Goal: Information Seeking & Learning: Learn about a topic

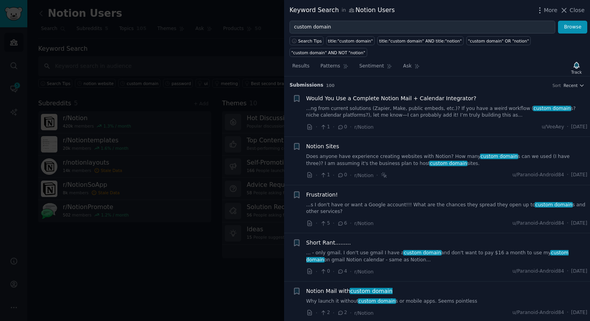
click at [365, 158] on link "Does anyone have experience creating websites with Notion? How many custom doma…" at bounding box center [446, 160] width 281 height 14
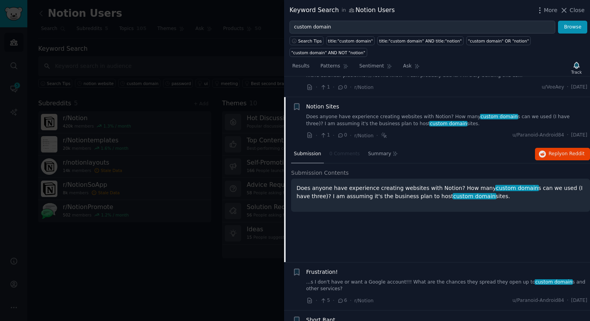
scroll to position [60, 0]
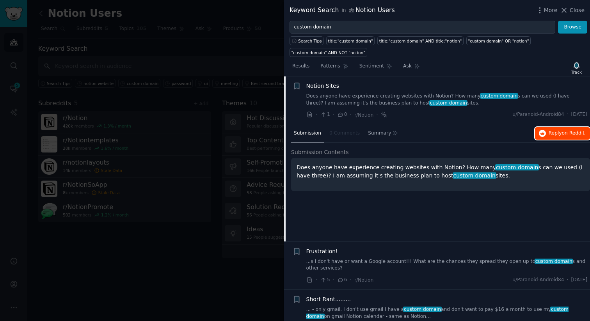
click at [548, 136] on span "Reply on Reddit" at bounding box center [566, 133] width 36 height 7
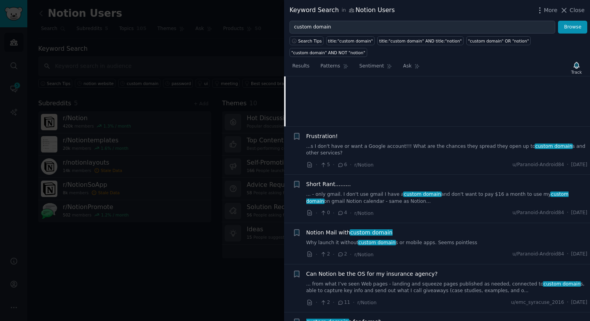
scroll to position [197, 0]
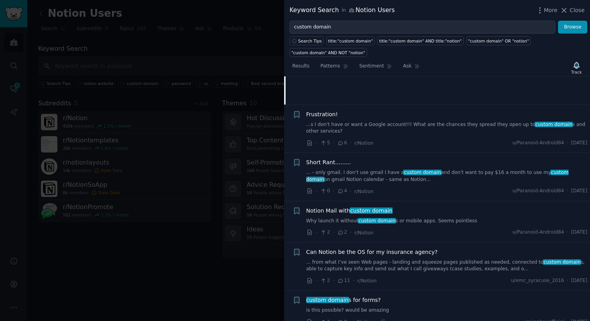
click at [445, 124] on link "...s I don't have or want a Google account!!! What are the chances they spread …" at bounding box center [446, 128] width 281 height 14
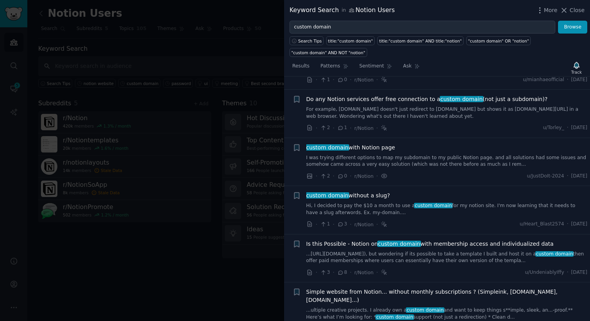
scroll to position [440, 0]
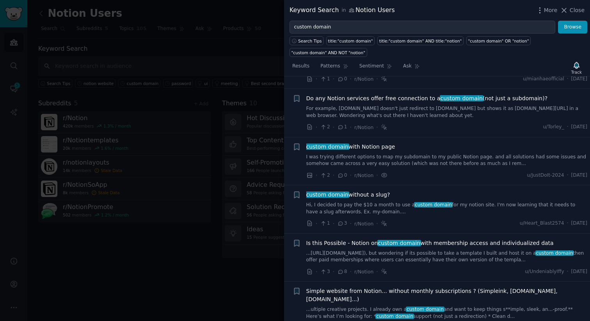
click at [435, 157] on link "I was trying different options to map my subdomain to my public Notion page. an…" at bounding box center [446, 161] width 281 height 14
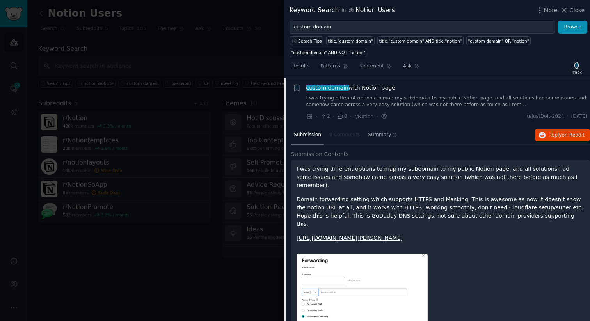
scroll to position [384, 0]
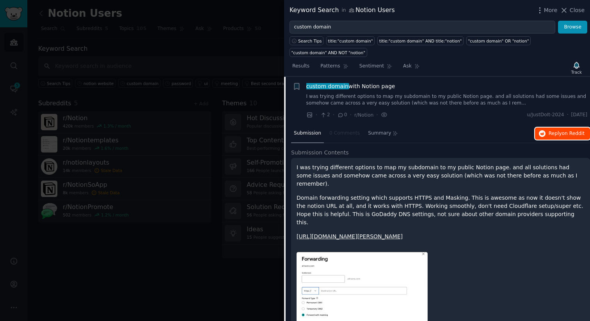
click at [568, 135] on span "on Reddit" at bounding box center [573, 133] width 23 height 5
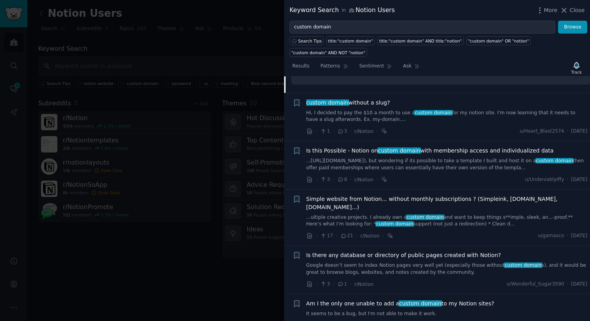
scroll to position [661, 0]
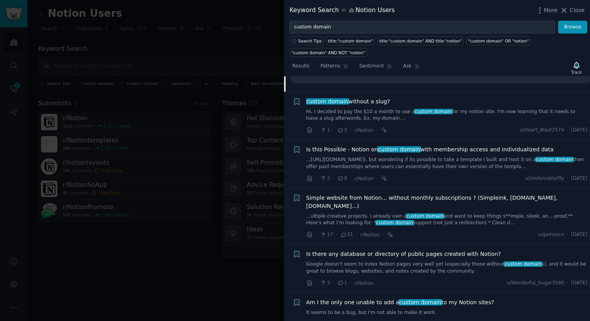
click at [430, 156] on link "...[URL][DOMAIN_NAME]), but wondering if its possible to take a template I buil…" at bounding box center [446, 163] width 281 height 14
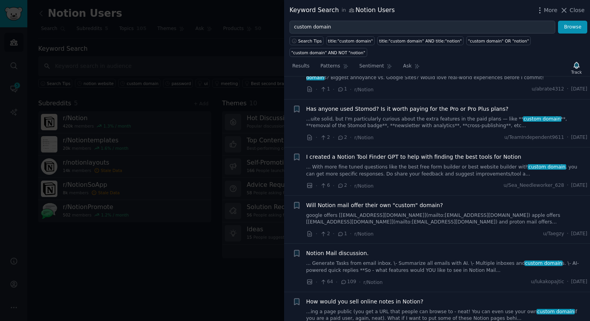
scroll to position [835, 0]
click at [445, 116] on link "...uite solid, but I'm particularly curious about the extra features in the pai…" at bounding box center [446, 123] width 281 height 14
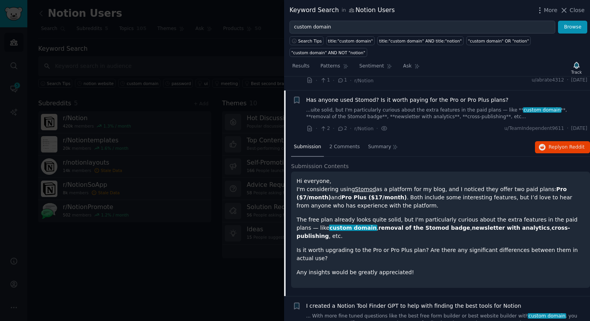
scroll to position [714, 0]
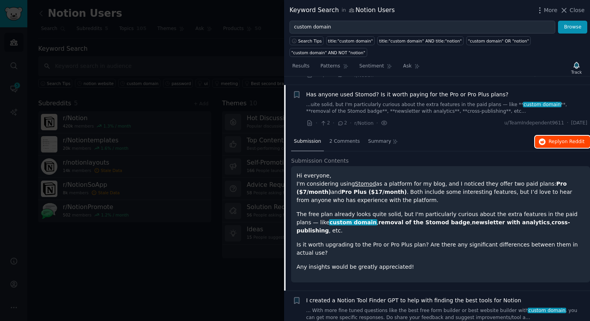
click at [550, 138] on span "Reply on Reddit" at bounding box center [566, 141] width 36 height 7
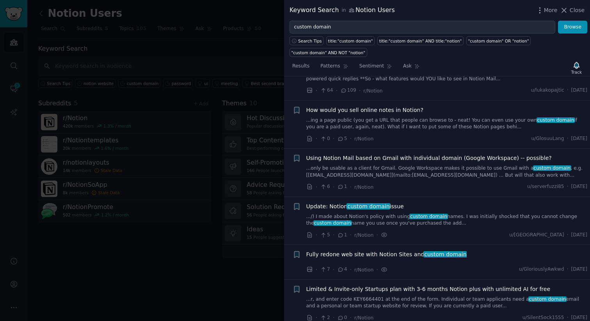
scroll to position [1055, 0]
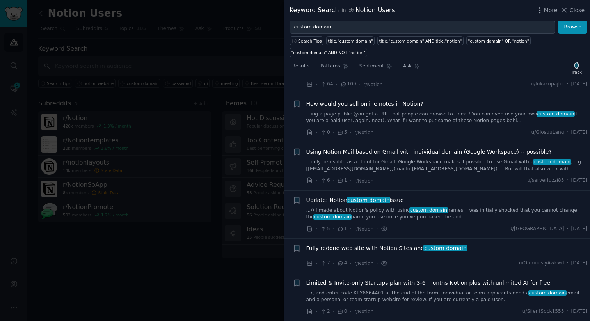
click at [400, 111] on link "...ing a page public (you get a URL that people can browse to - neat! You can e…" at bounding box center [446, 118] width 281 height 14
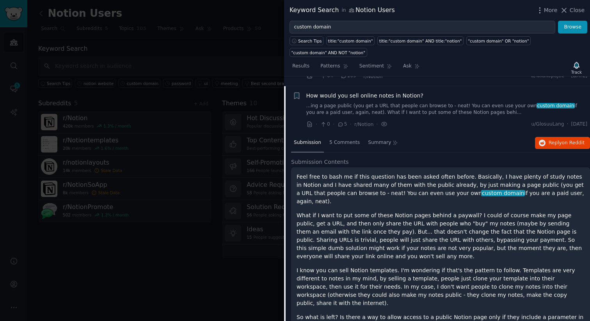
scroll to position [907, 0]
click at [570, 139] on span "on Reddit" at bounding box center [573, 141] width 23 height 5
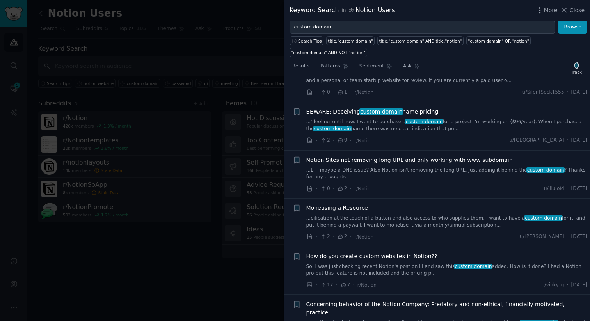
scroll to position [1443, 0]
click at [386, 118] on link "...' feeling–until now. I went to purchase a custom domain for a project I'm wo…" at bounding box center [446, 125] width 281 height 14
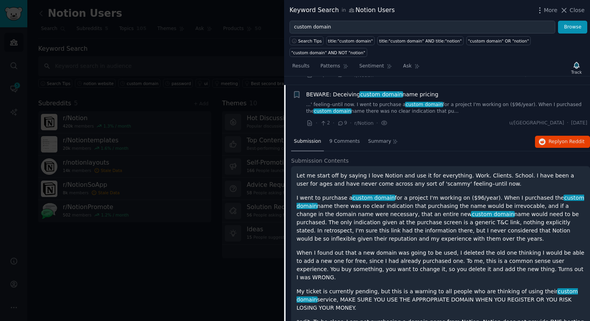
scroll to position [1182, 0]
click at [551, 138] on span "Reply on Reddit" at bounding box center [566, 141] width 36 height 7
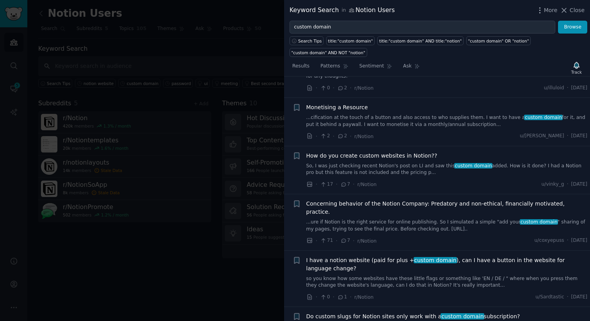
scroll to position [1512, 0]
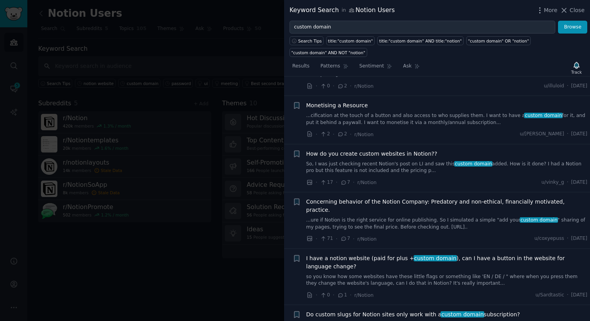
click at [464, 112] on link "...cification at the touch of a button and also access to who supplies them. I …" at bounding box center [446, 119] width 281 height 14
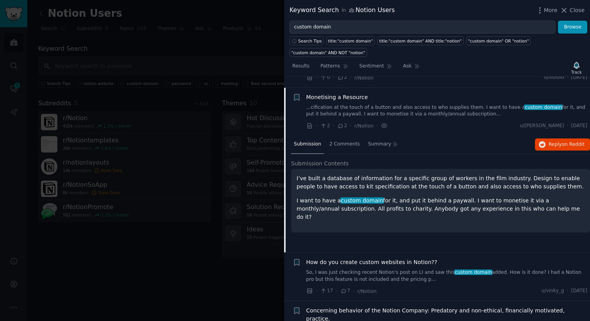
scroll to position [1279, 0]
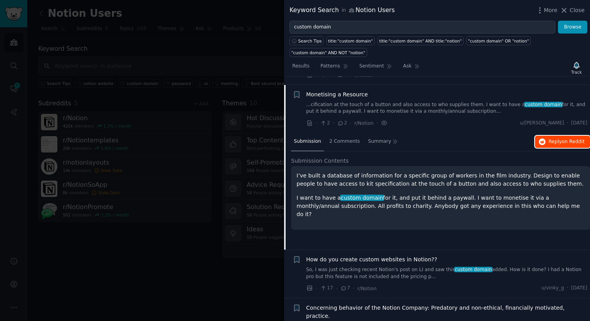
click at [553, 138] on span "Reply on Reddit" at bounding box center [566, 141] width 36 height 7
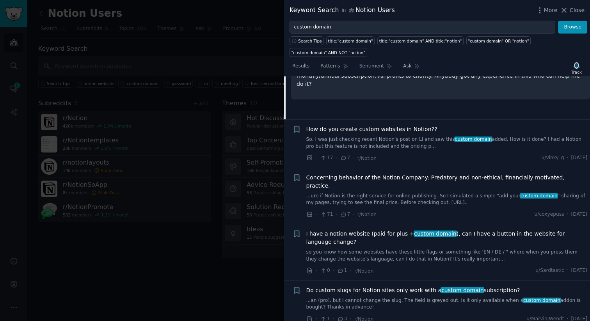
scroll to position [1411, 0]
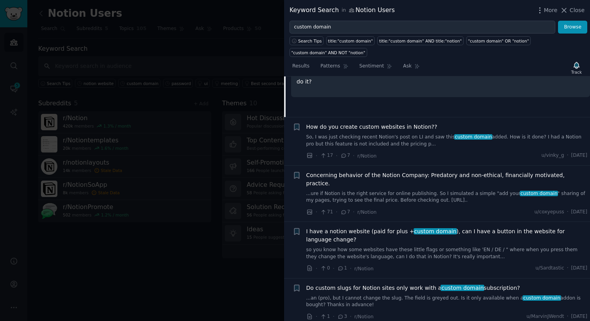
click at [414, 134] on link "So, I was just checking recent Notion's post on LI and saw this custom domain a…" at bounding box center [446, 141] width 281 height 14
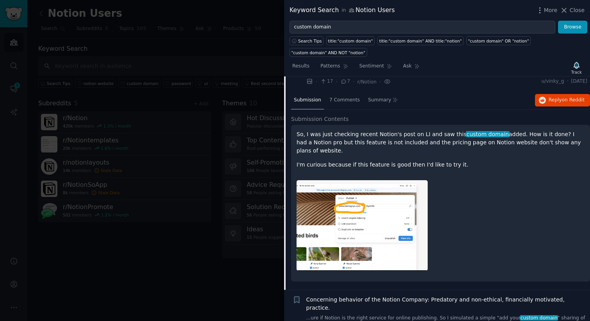
scroll to position [1327, 0]
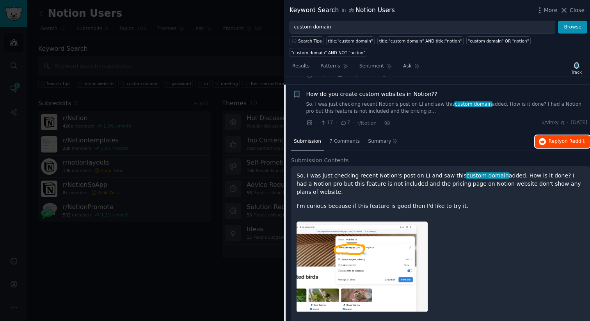
click at [552, 138] on span "Reply on Reddit" at bounding box center [566, 141] width 36 height 7
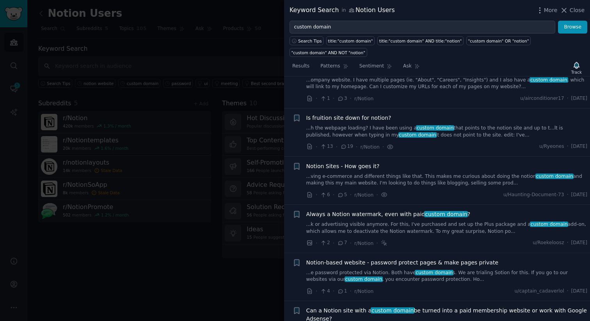
scroll to position [1764, 0]
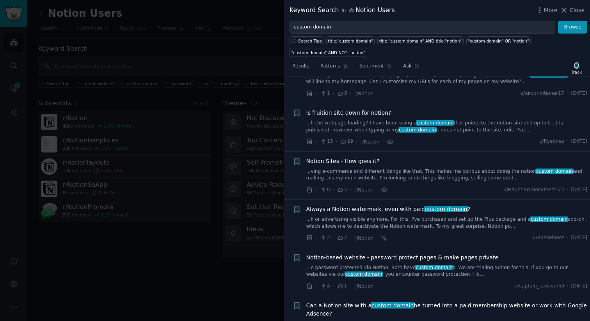
click at [415, 120] on link "...h the webpage loading? I have been using a custom domain that points to the …" at bounding box center [446, 127] width 281 height 14
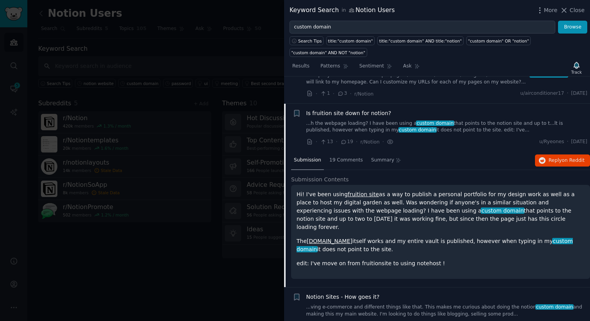
scroll to position [1576, 0]
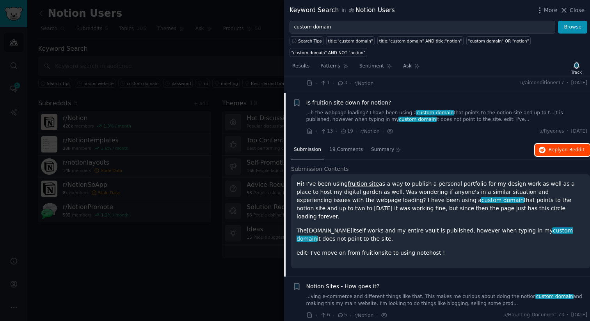
click at [559, 147] on span "Reply on Reddit" at bounding box center [566, 150] width 36 height 7
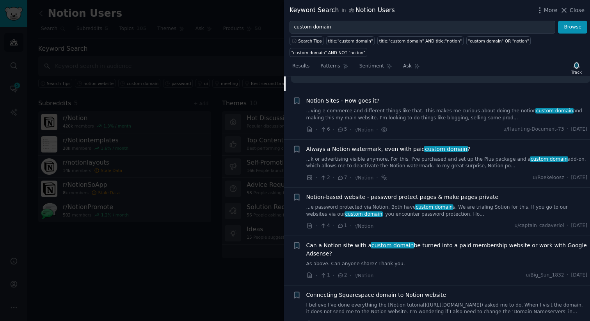
scroll to position [1772, 0]
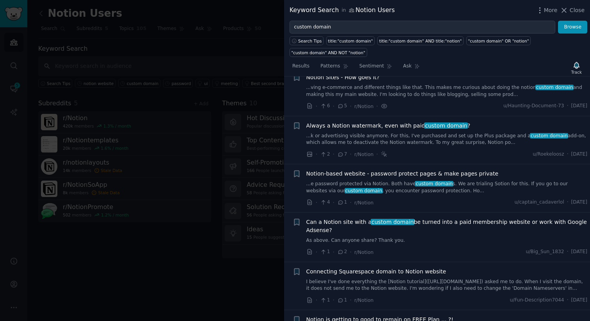
click at [434, 133] on link "...k or advertising visible anymore. For this, I've purchased and set up the Pl…" at bounding box center [446, 140] width 281 height 14
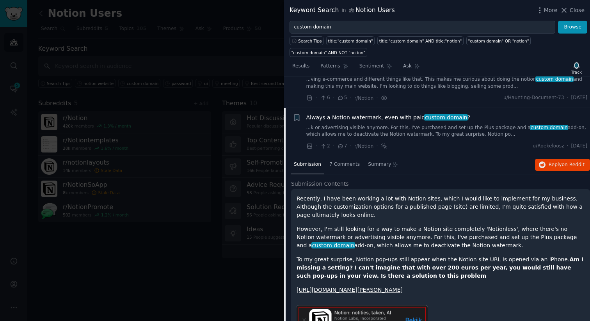
scroll to position [1672, 0]
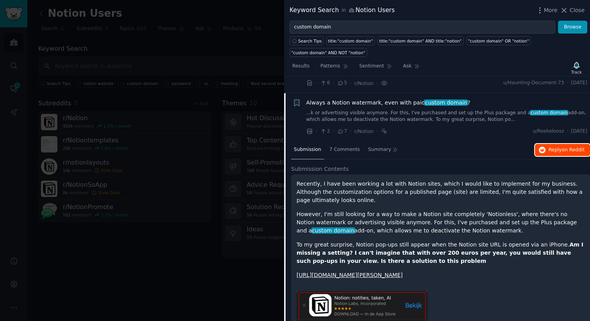
click at [564, 147] on span "on Reddit" at bounding box center [573, 149] width 23 height 5
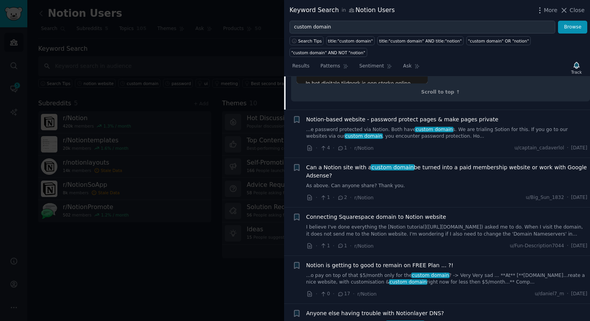
scroll to position [2033, 0]
click at [381, 126] on link "...e password protected via Notion. Both have custom domain s. We are trialing …" at bounding box center [446, 133] width 281 height 14
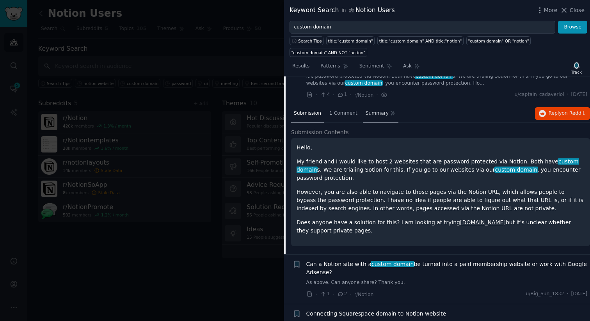
scroll to position [1721, 0]
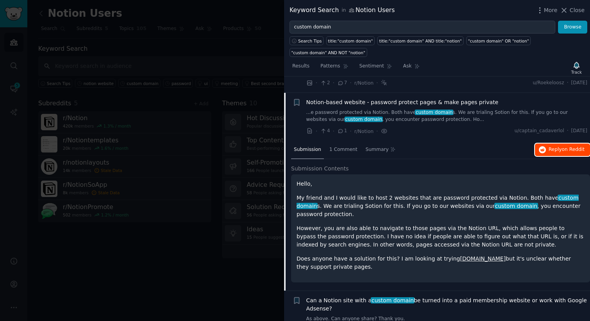
click at [559, 146] on span "Reply on Reddit" at bounding box center [566, 149] width 36 height 7
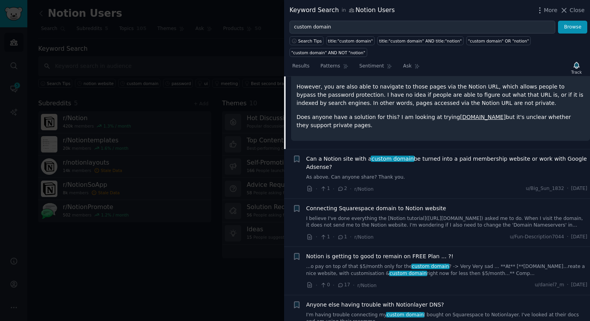
scroll to position [1894, 0]
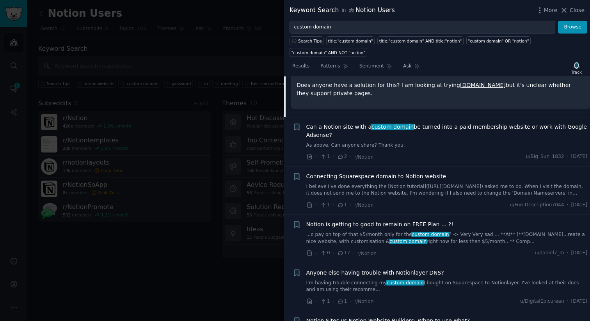
click at [429, 123] on span "Can a Notion site with a custom domain be turned into a paid membership website…" at bounding box center [446, 131] width 281 height 16
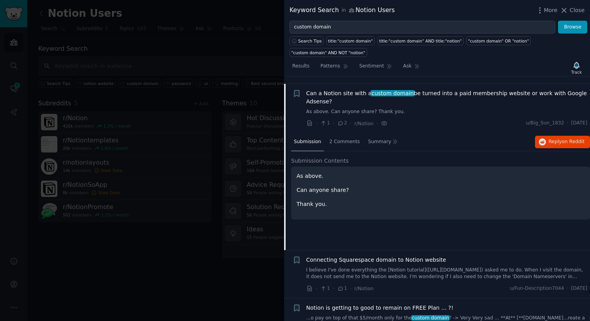
scroll to position [1769, 0]
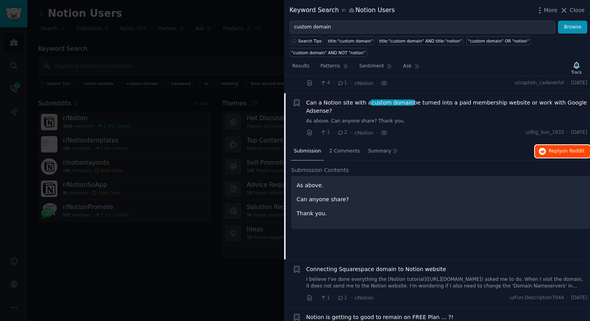
click at [562, 148] on span "on Reddit" at bounding box center [573, 150] width 23 height 5
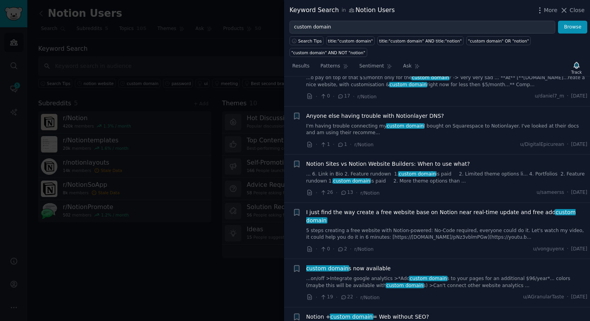
scroll to position [2021, 0]
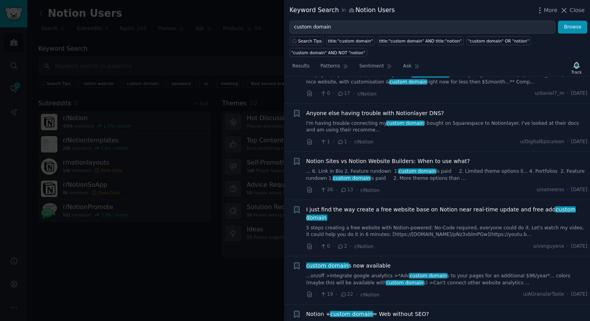
click at [382, 168] on link "... 6. Link in Bio 2. Feature rundown 1. custom domain is paid 2. Limited theme…" at bounding box center [446, 175] width 281 height 14
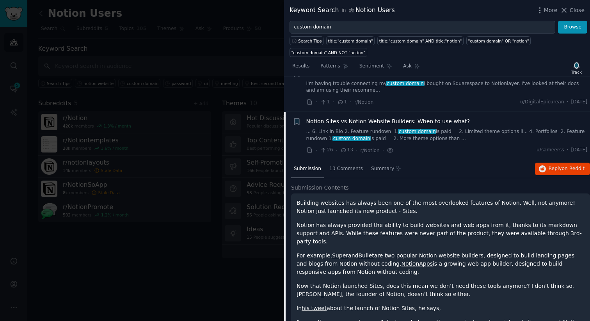
scroll to position [1963, 0]
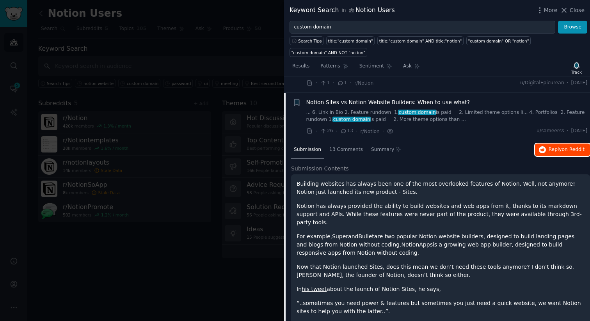
click at [550, 146] on span "Reply on Reddit" at bounding box center [566, 149] width 36 height 7
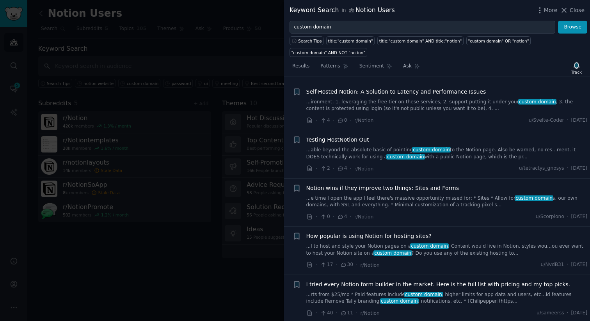
scroll to position [3033, 0]
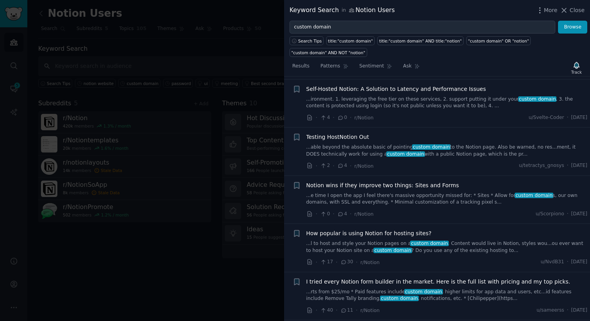
click at [458, 144] on link "...able beyond the absolute basic of pointing custom domain to the Notion page.…" at bounding box center [446, 151] width 281 height 14
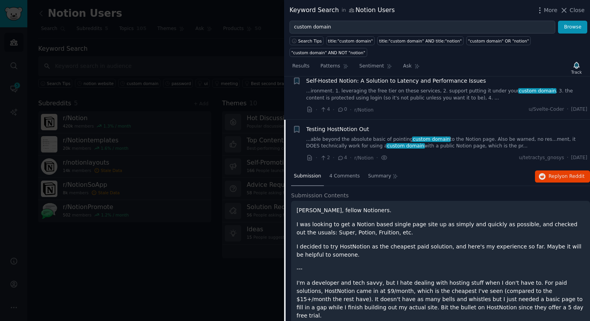
scroll to position [2203, 0]
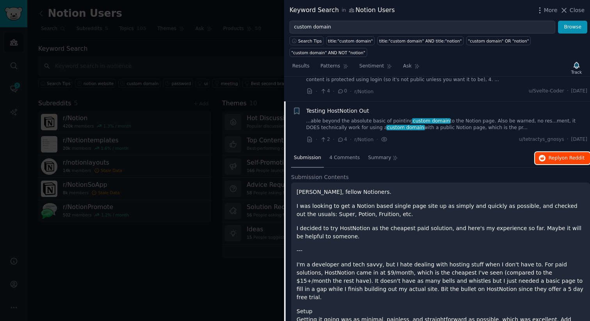
click at [558, 155] on span "Reply on Reddit" at bounding box center [566, 158] width 36 height 7
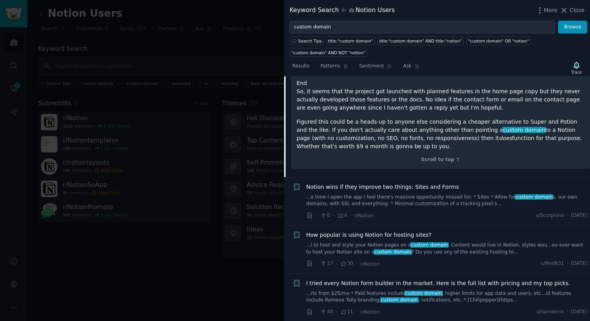
scroll to position [2691, 0]
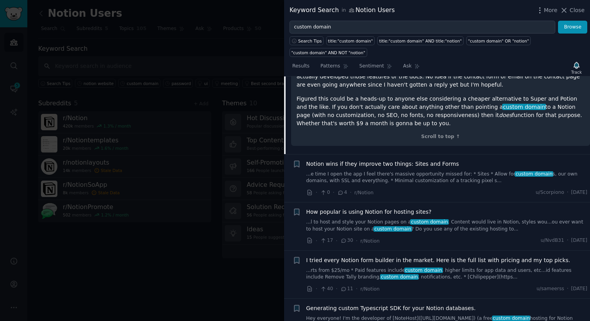
click at [395, 219] on link "...l to host and style your Notion pages on a custom domain . Content would liv…" at bounding box center [446, 226] width 281 height 14
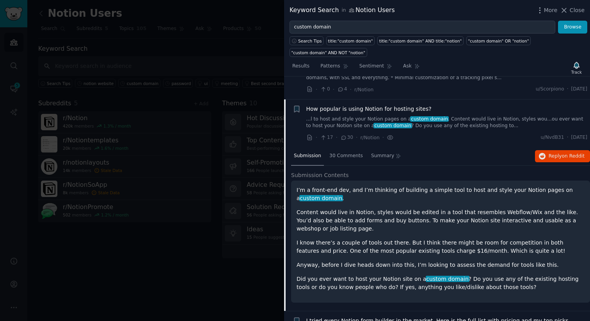
scroll to position [2300, 0]
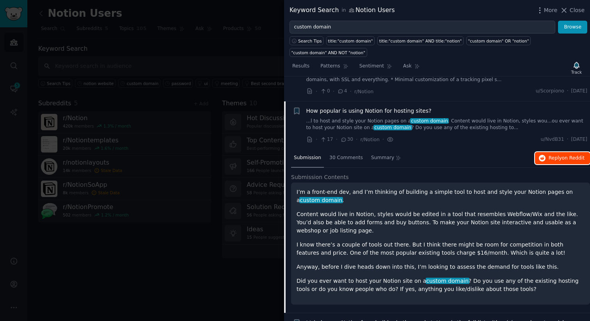
click at [548, 155] on span "Reply on Reddit" at bounding box center [566, 158] width 36 height 7
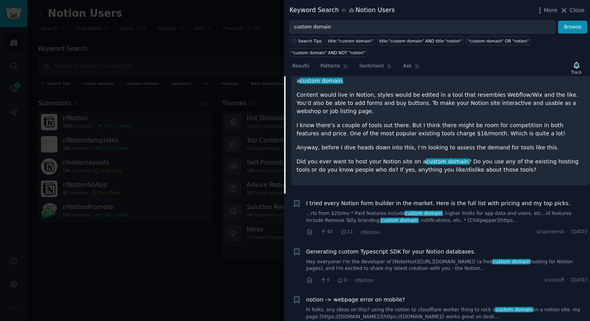
scroll to position [2497, 0]
